Goal: Find contact information: Find contact information

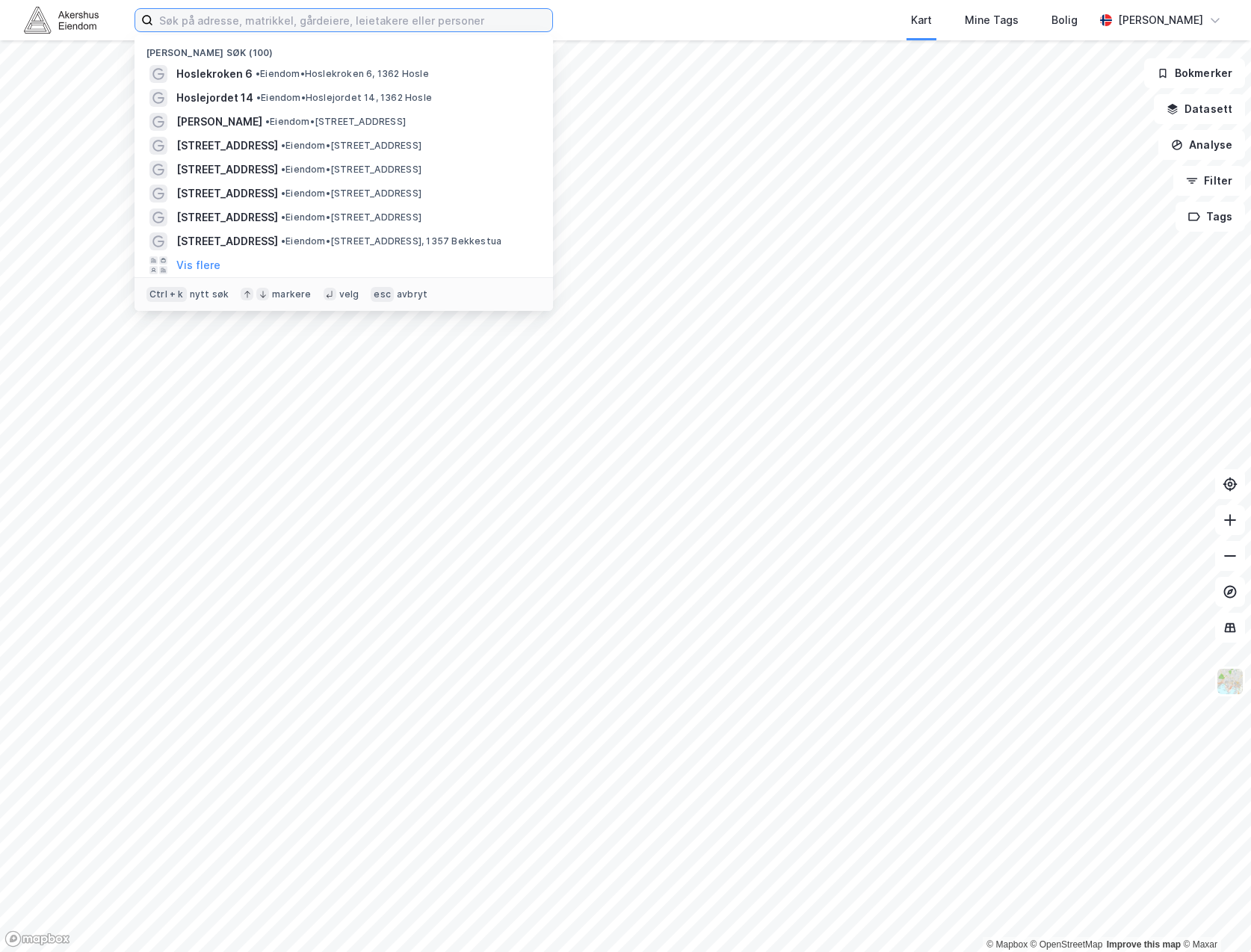
click at [385, 9] on input at bounding box center [353, 20] width 399 height 22
type input "kabelgata 8"
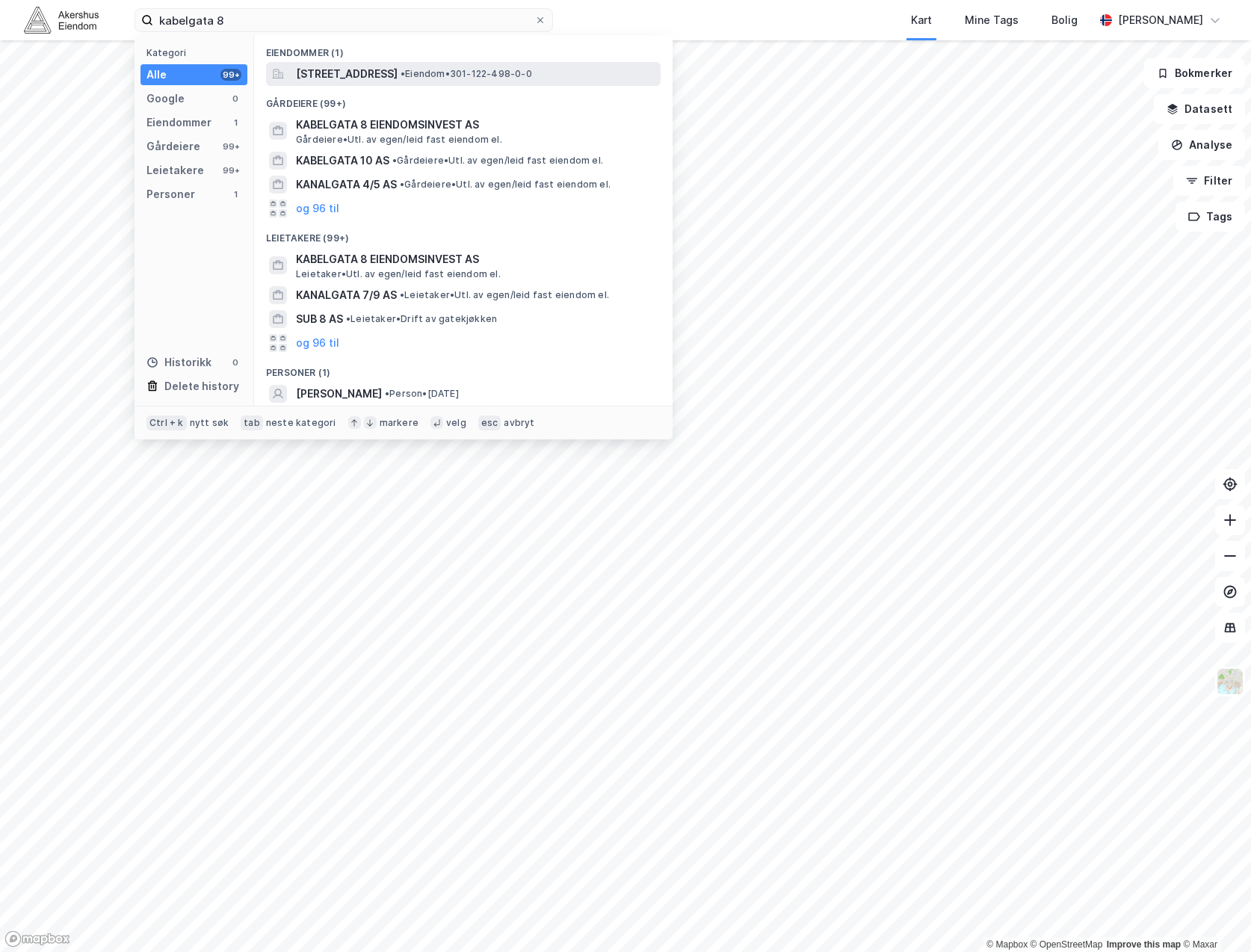
click at [383, 75] on span "[STREET_ADDRESS]" at bounding box center [346, 74] width 102 height 18
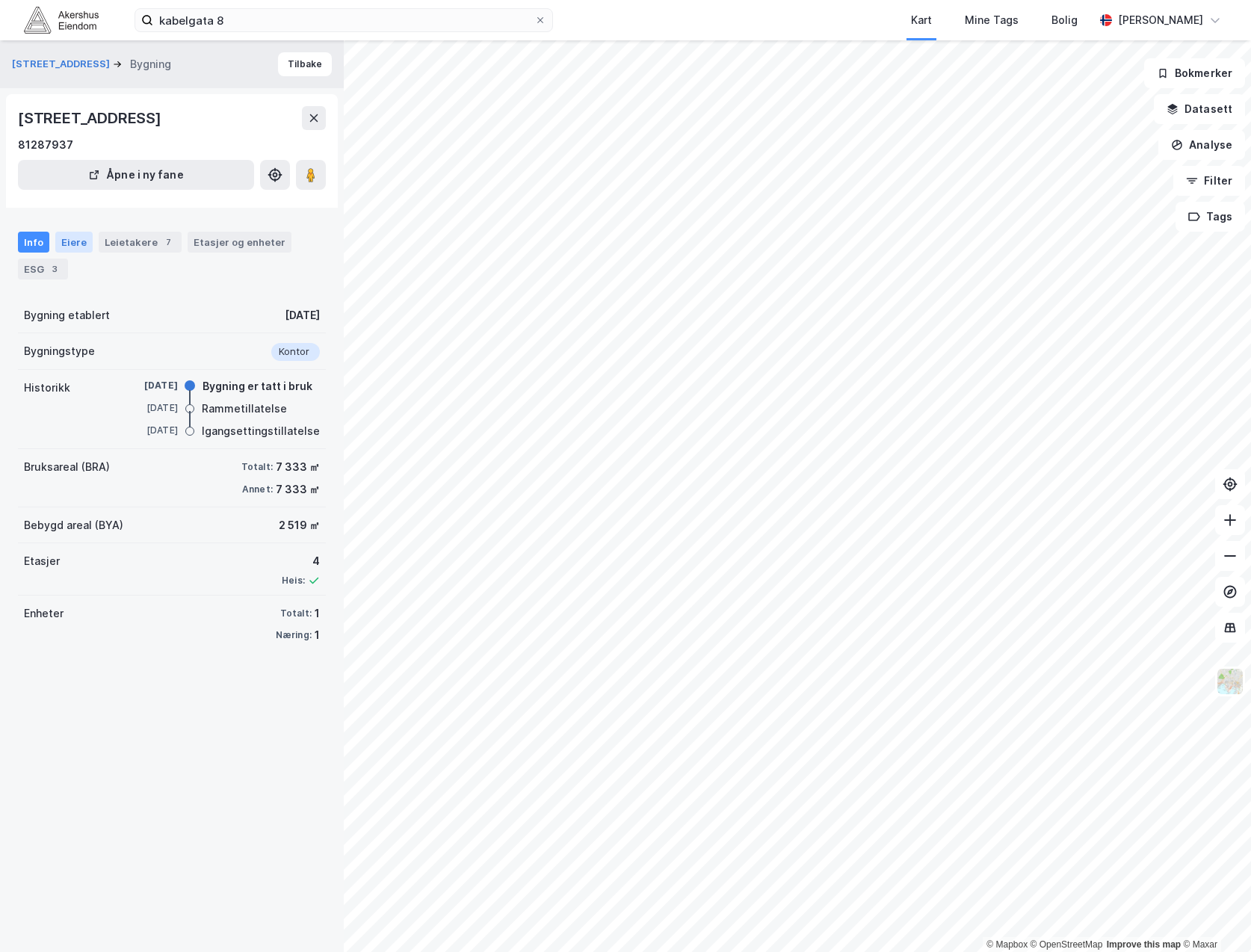
click at [76, 240] on div "Eiere" at bounding box center [74, 241] width 38 height 21
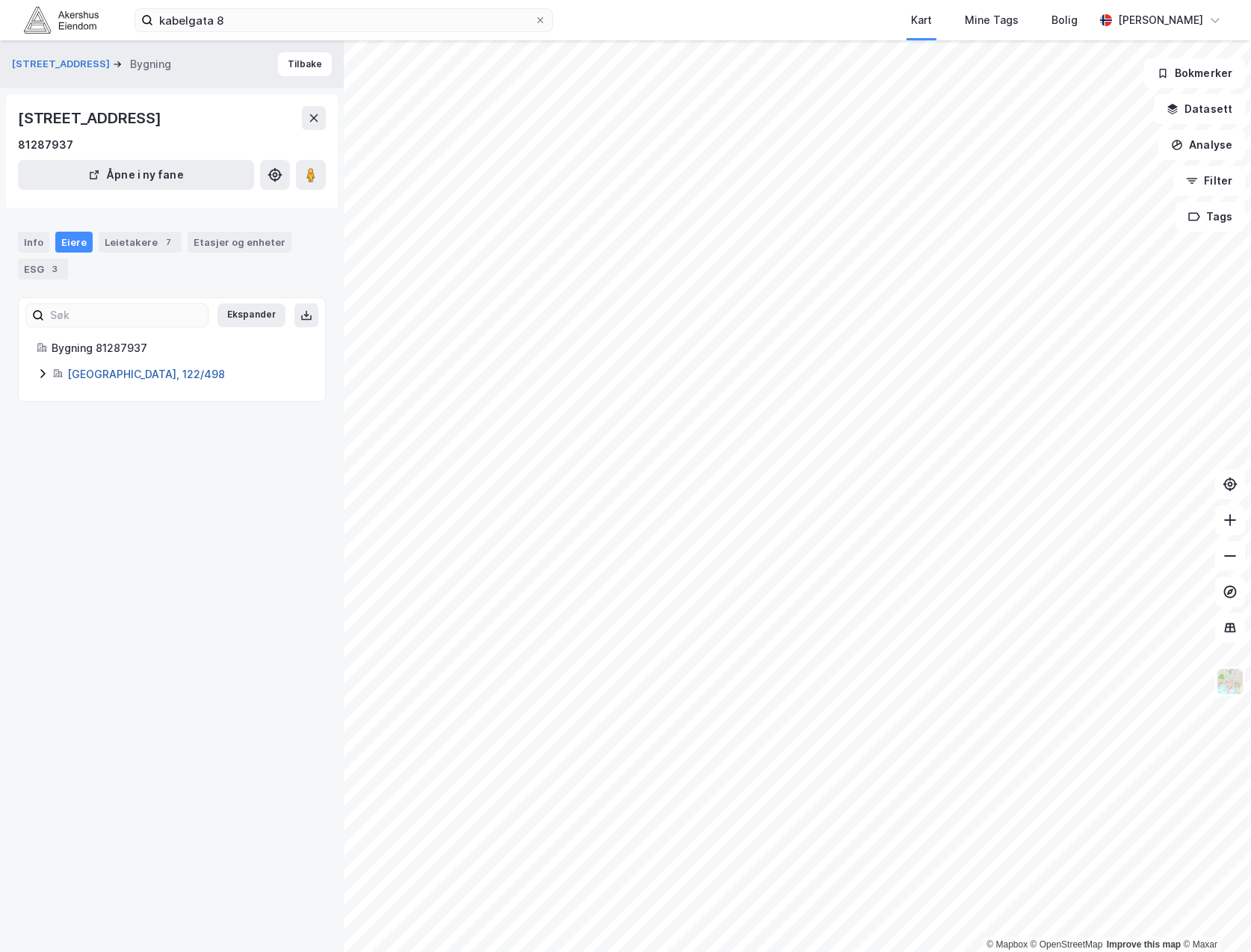
click at [99, 372] on link "[GEOGRAPHIC_DATA], 122/498" at bounding box center [146, 373] width 158 height 12
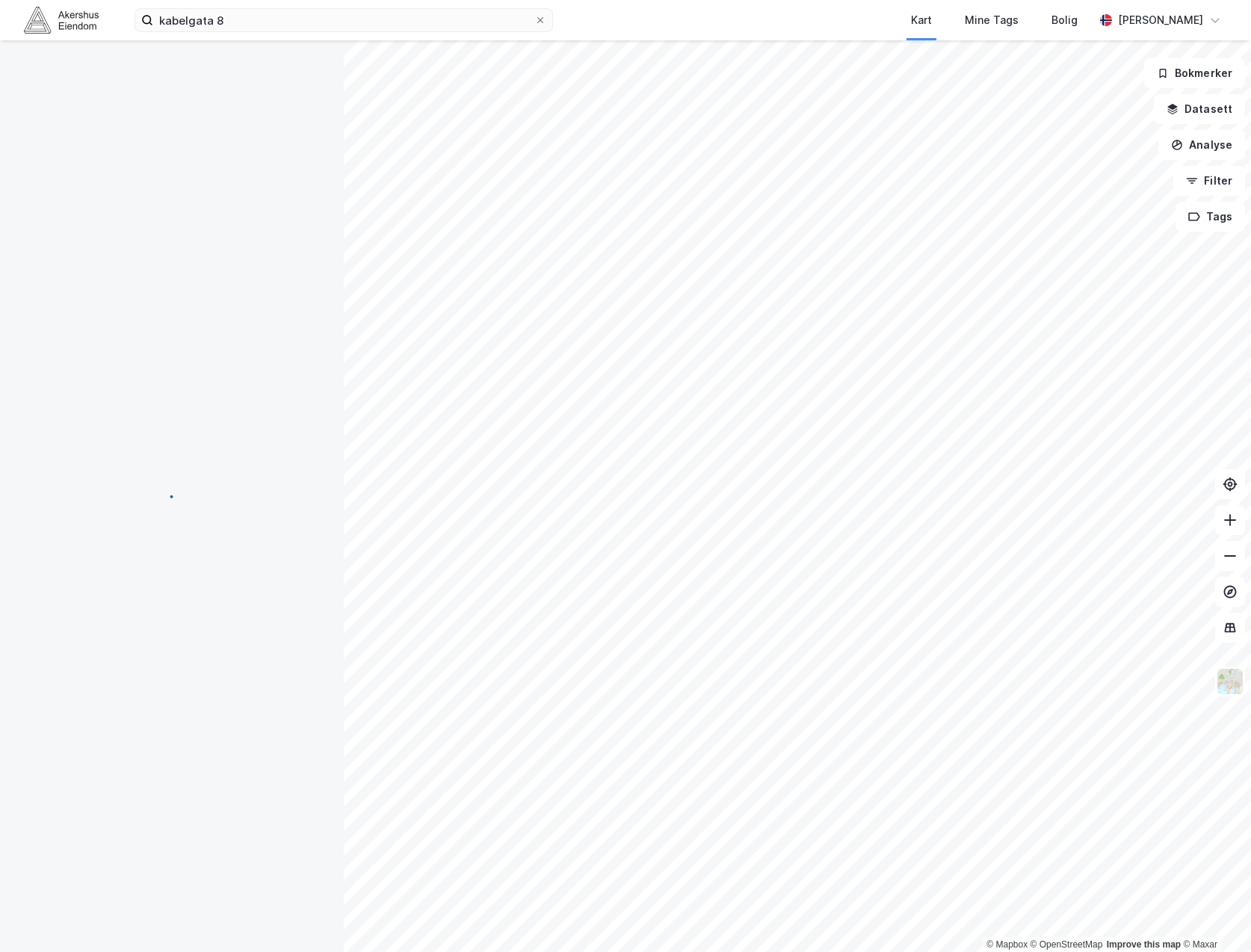
scroll to position [2, 0]
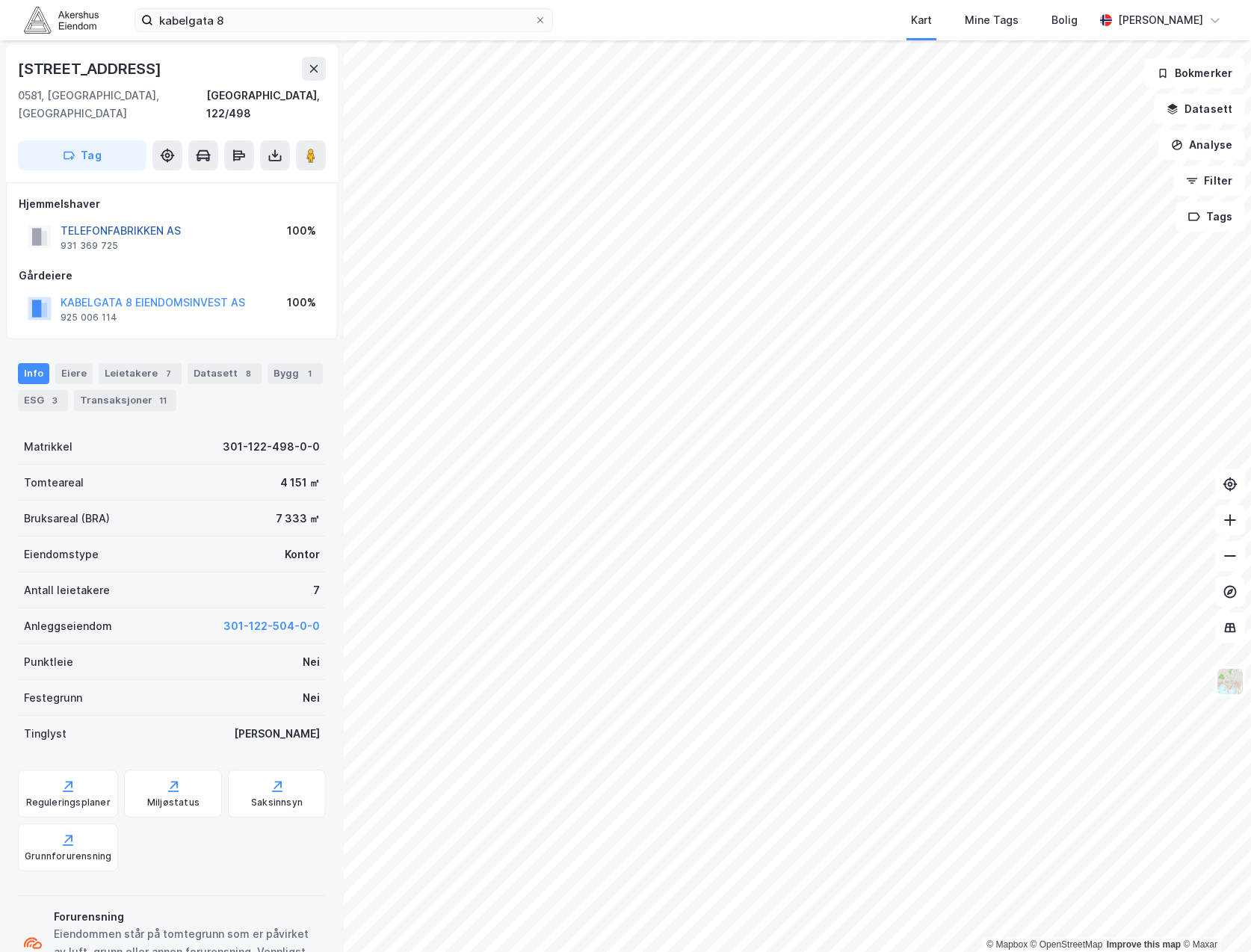
click at [0, 0] on button "TELEFONFABRIKKEN AS" at bounding box center [0, 0] width 0 height 0
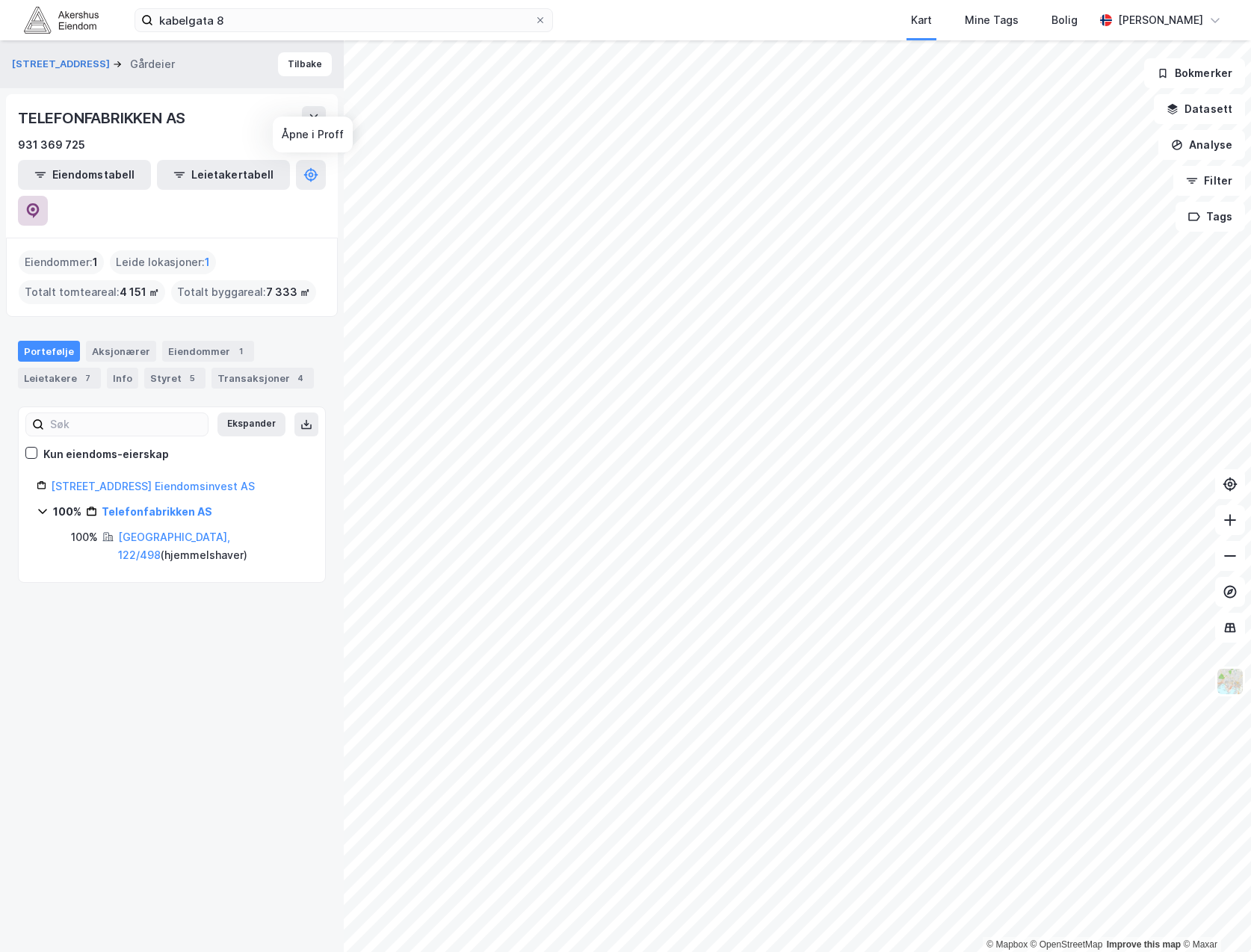
click at [39, 204] on icon at bounding box center [33, 211] width 12 height 15
